Goal: Task Accomplishment & Management: Use online tool/utility

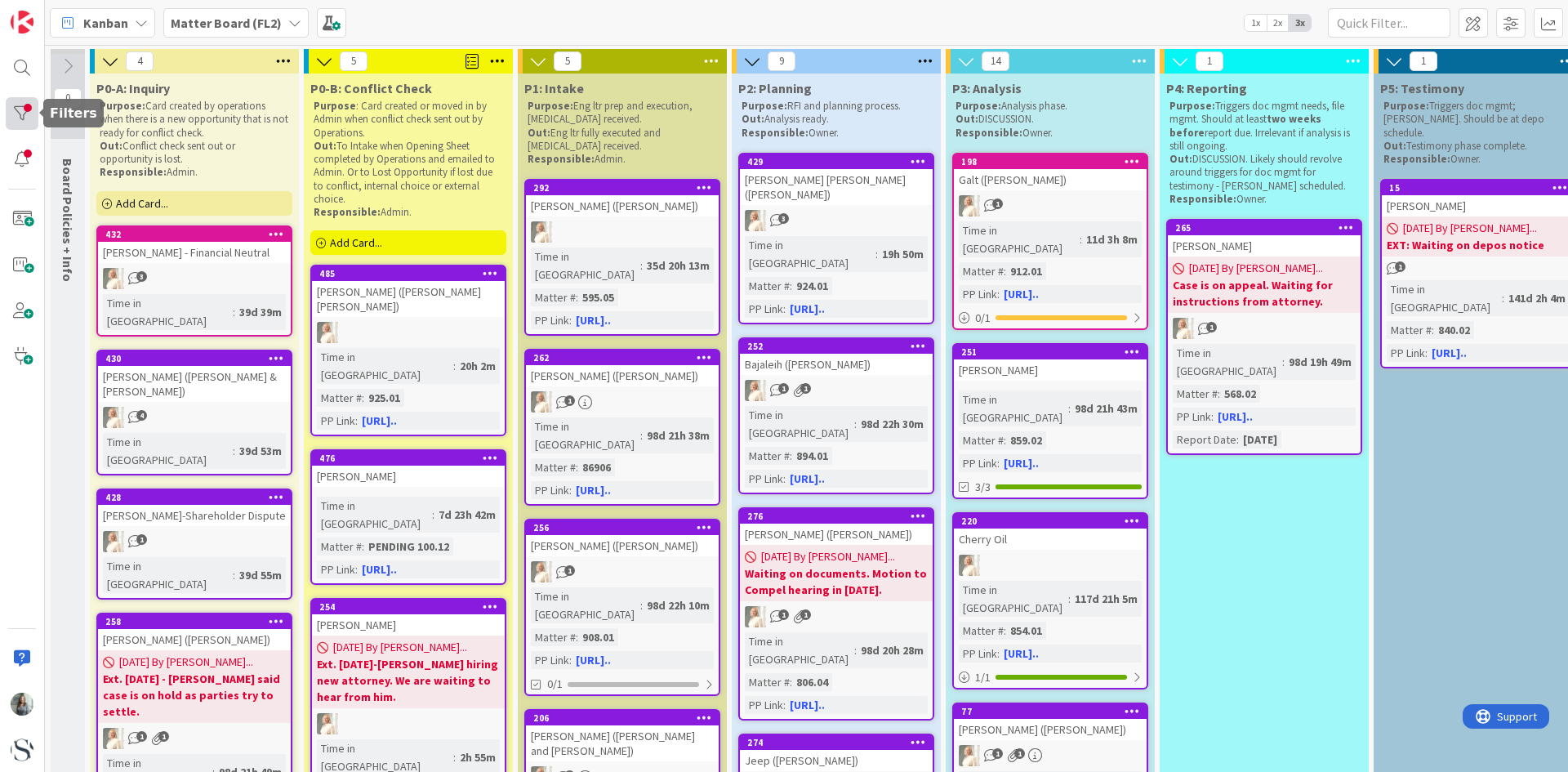
click at [21, 123] on div at bounding box center [22, 113] width 33 height 33
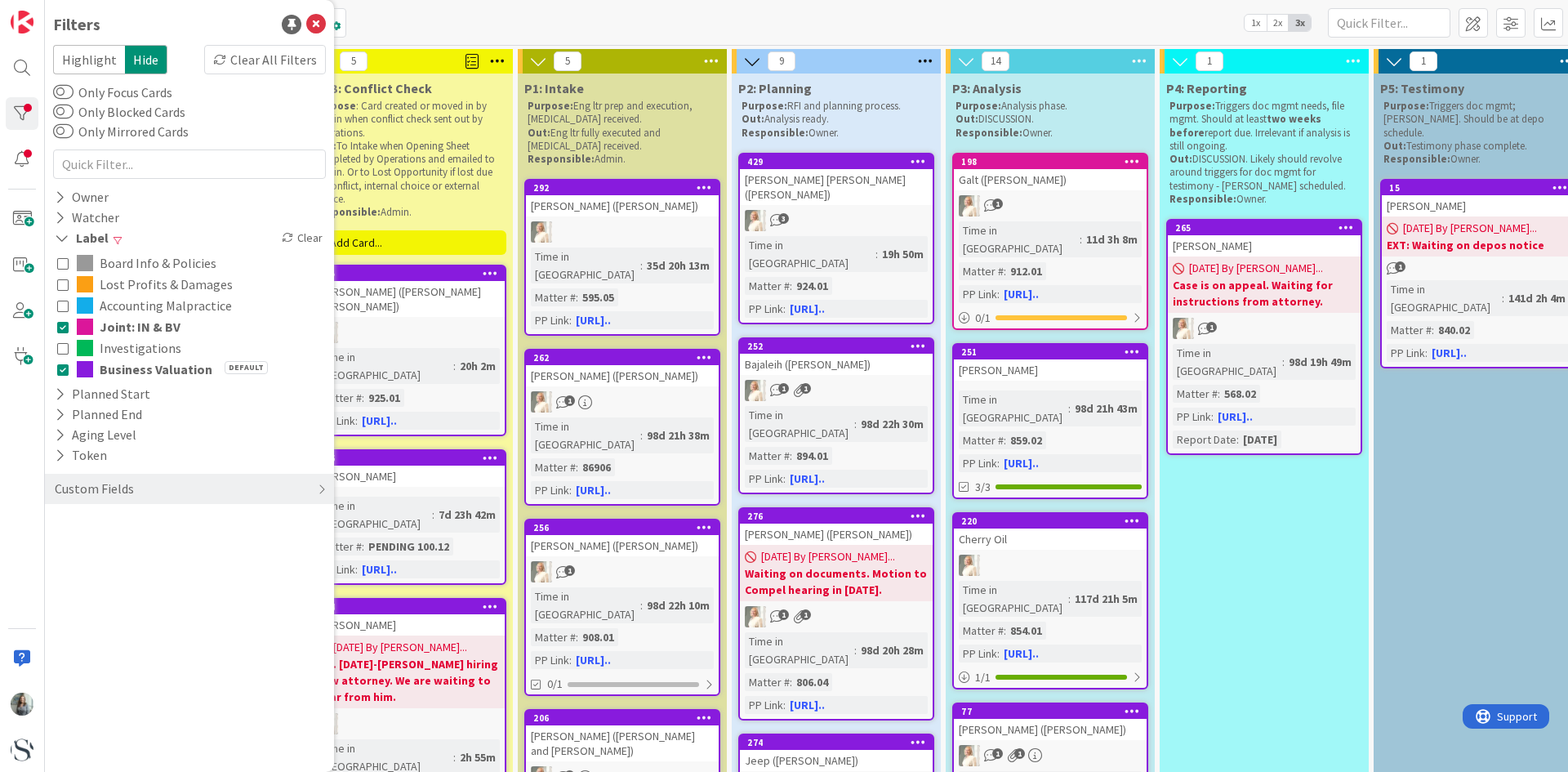
click at [62, 327] on icon at bounding box center [63, 326] width 11 height 11
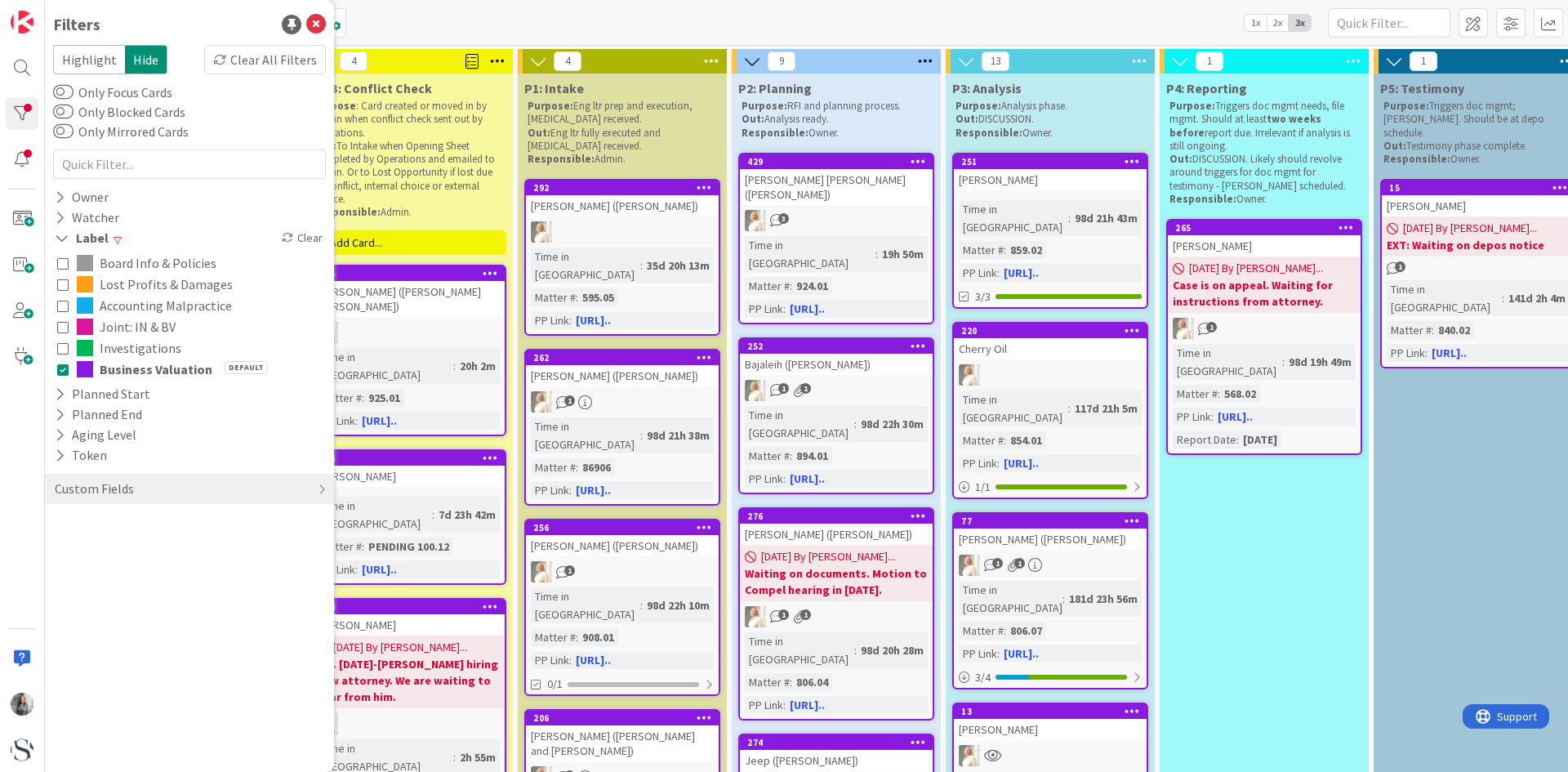
click at [62, 343] on icon at bounding box center [63, 348] width 11 height 11
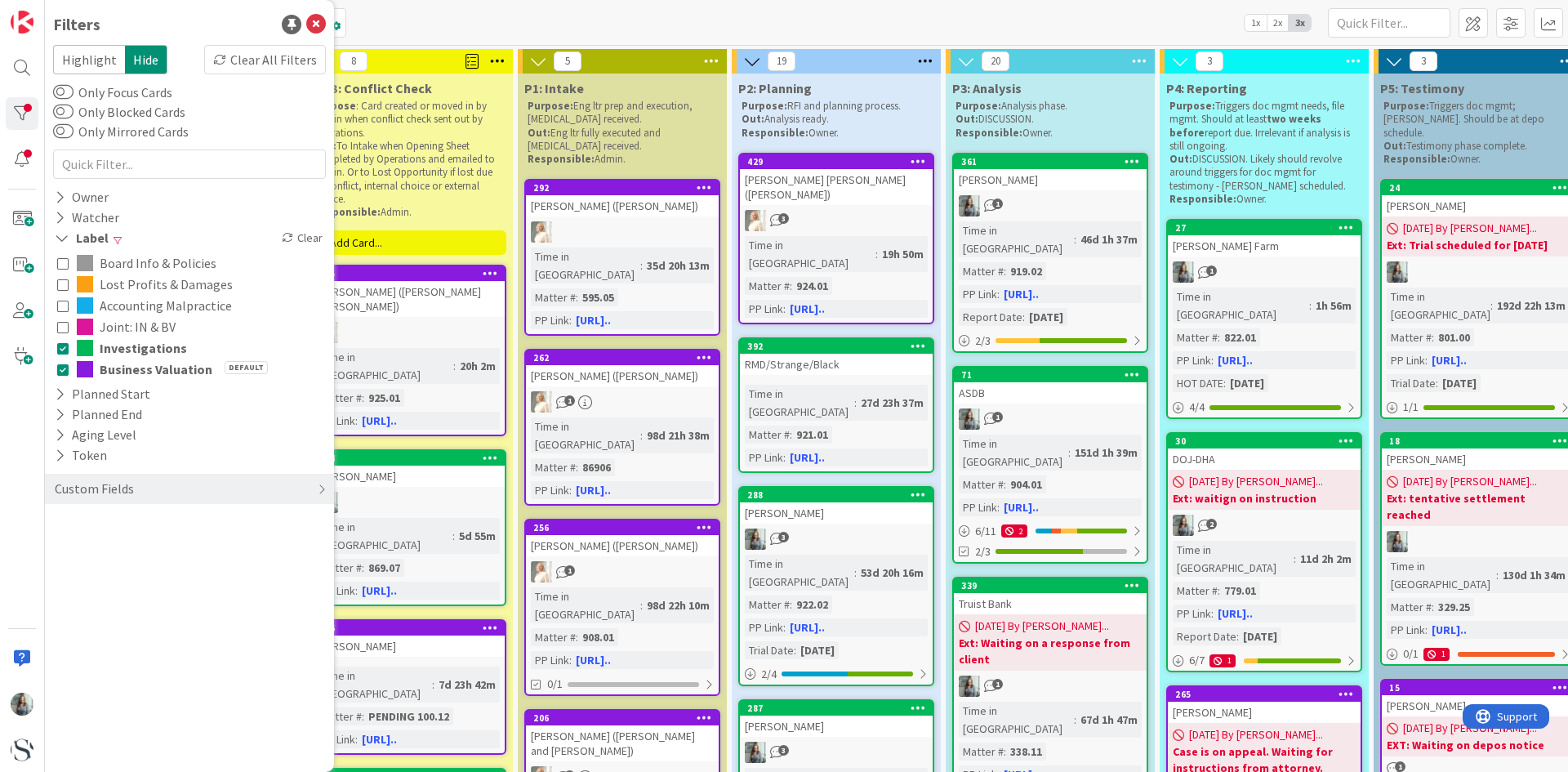
click at [62, 370] on icon at bounding box center [63, 369] width 11 height 11
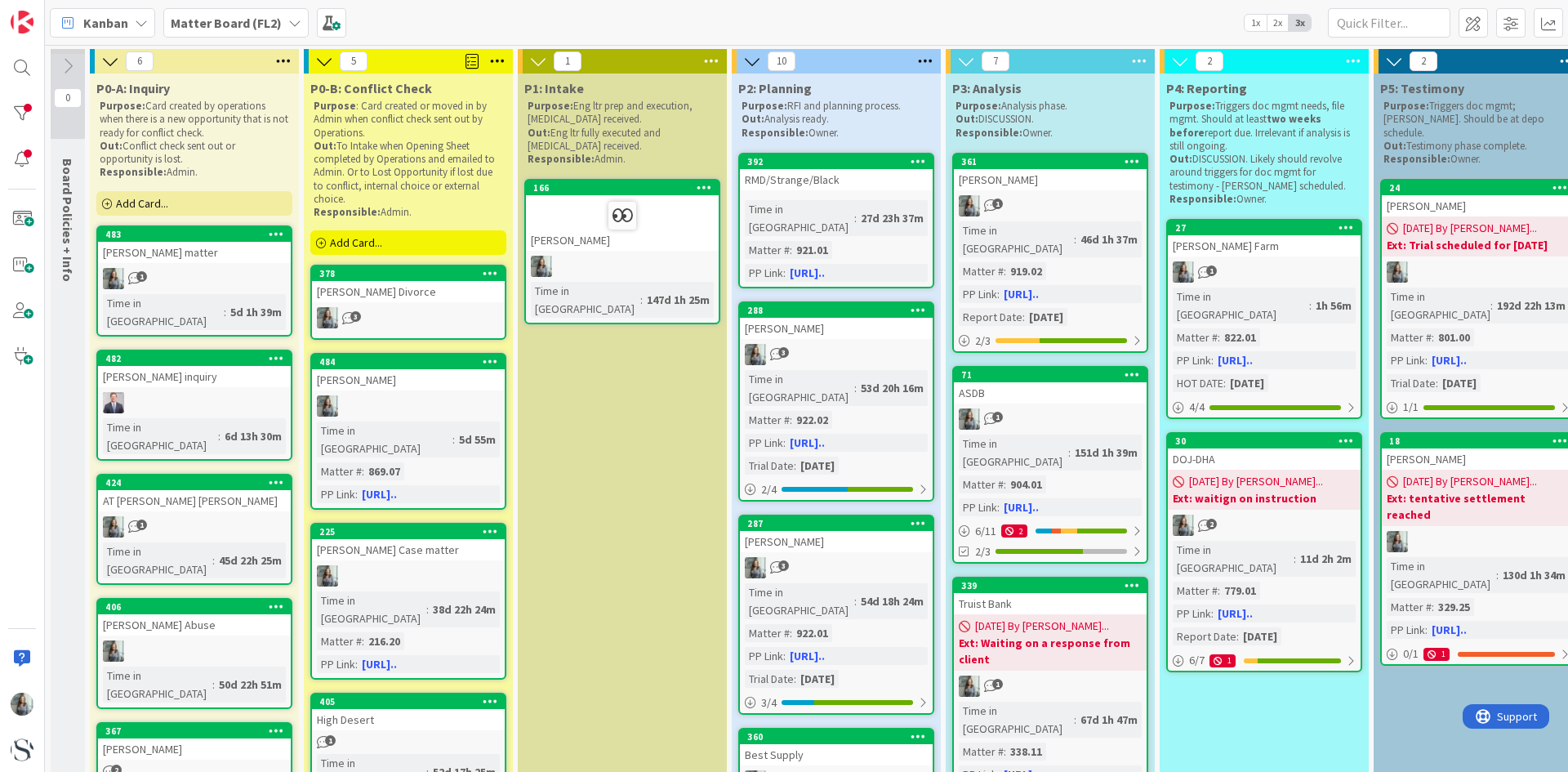
click at [406, 298] on div "[PERSON_NAME] Divorce" at bounding box center [409, 291] width 193 height 21
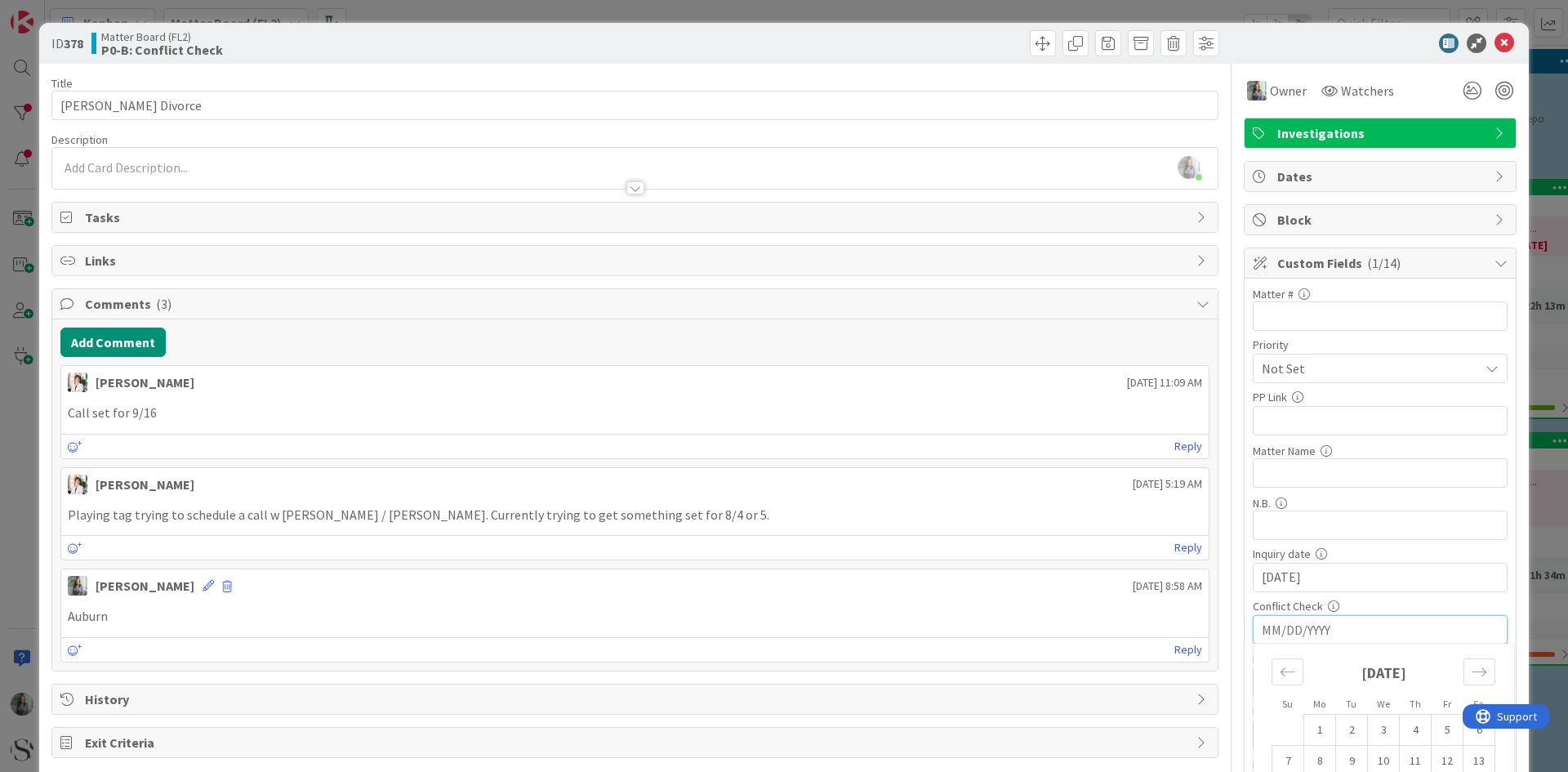
click at [1423, 624] on input "MM/DD/YYYY" at bounding box center [1381, 630] width 237 height 27
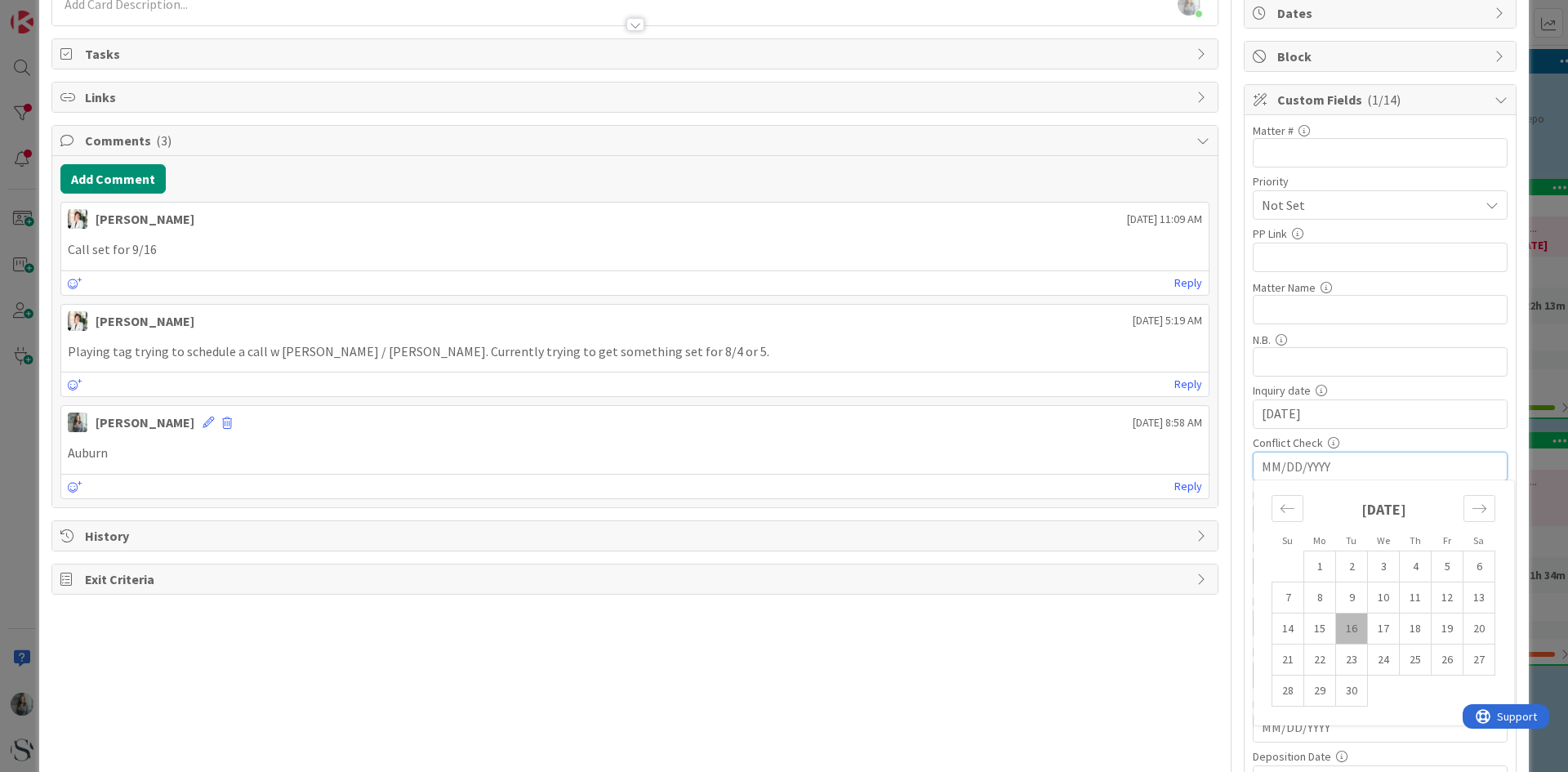
click at [1347, 635] on td "16" at bounding box center [1352, 629] width 32 height 31
type input "[DATE]"
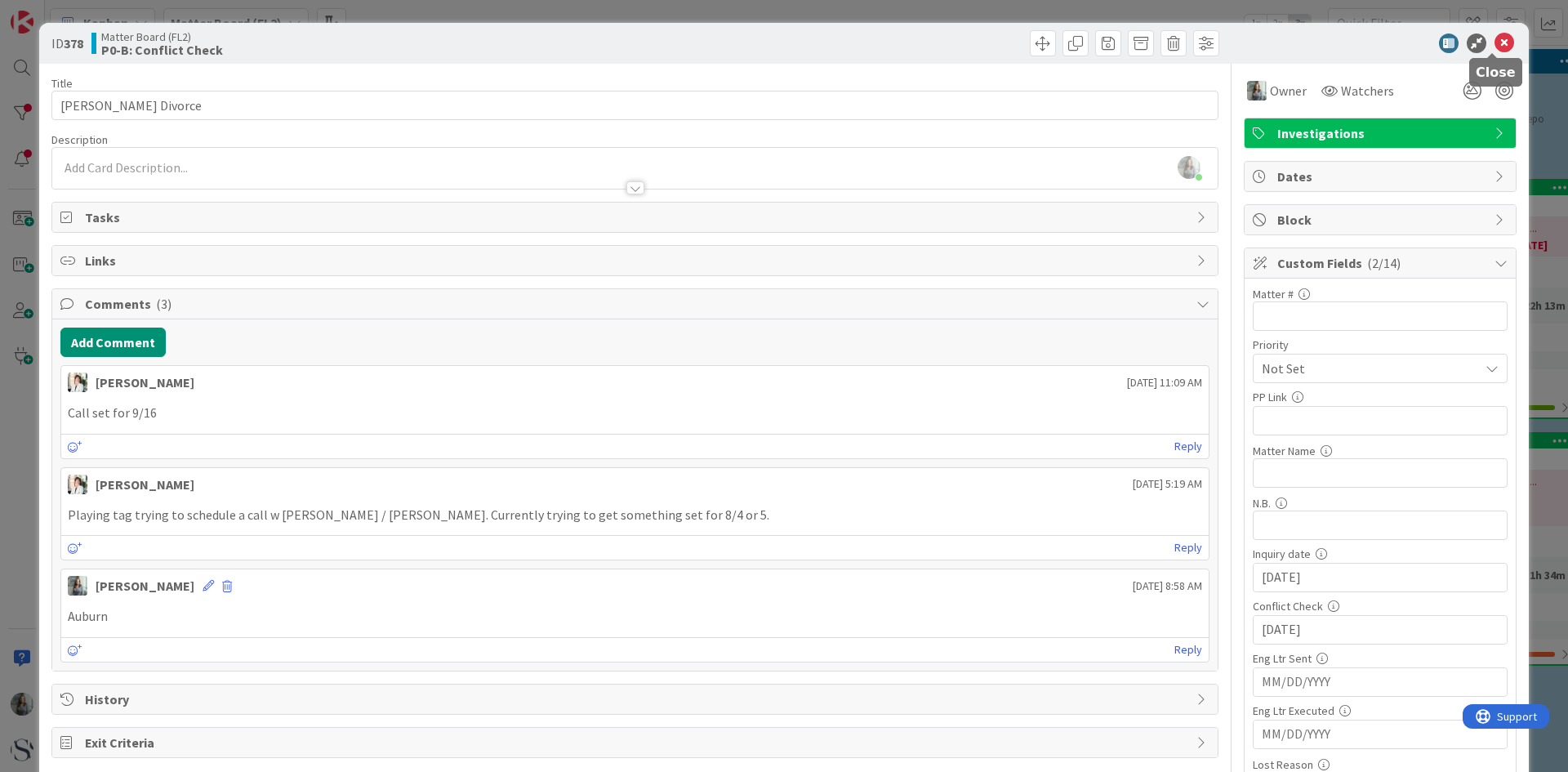
click at [1495, 44] on icon at bounding box center [1504, 43] width 20 height 20
